Goal: Manage account settings

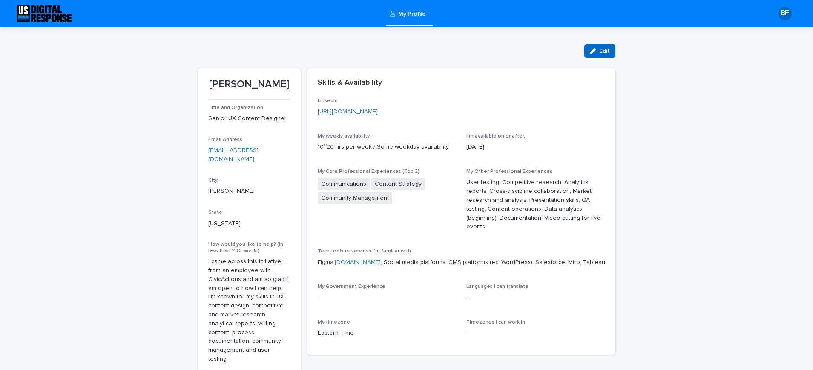
click at [605, 48] on span "Edit" at bounding box center [604, 51] width 11 height 6
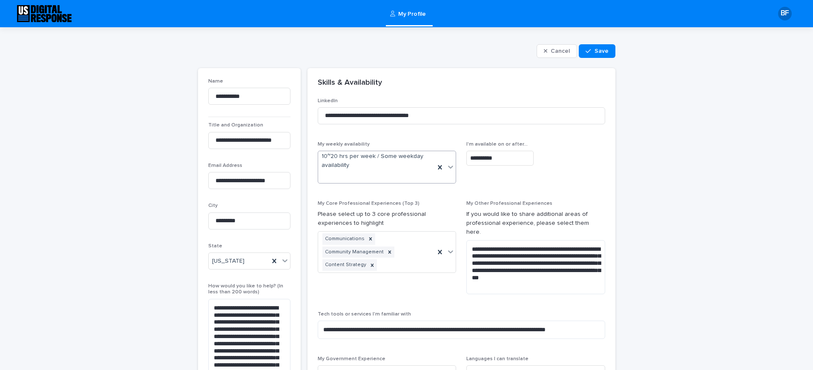
click at [452, 163] on icon at bounding box center [450, 167] width 9 height 9
